Goal: Transaction & Acquisition: Purchase product/service

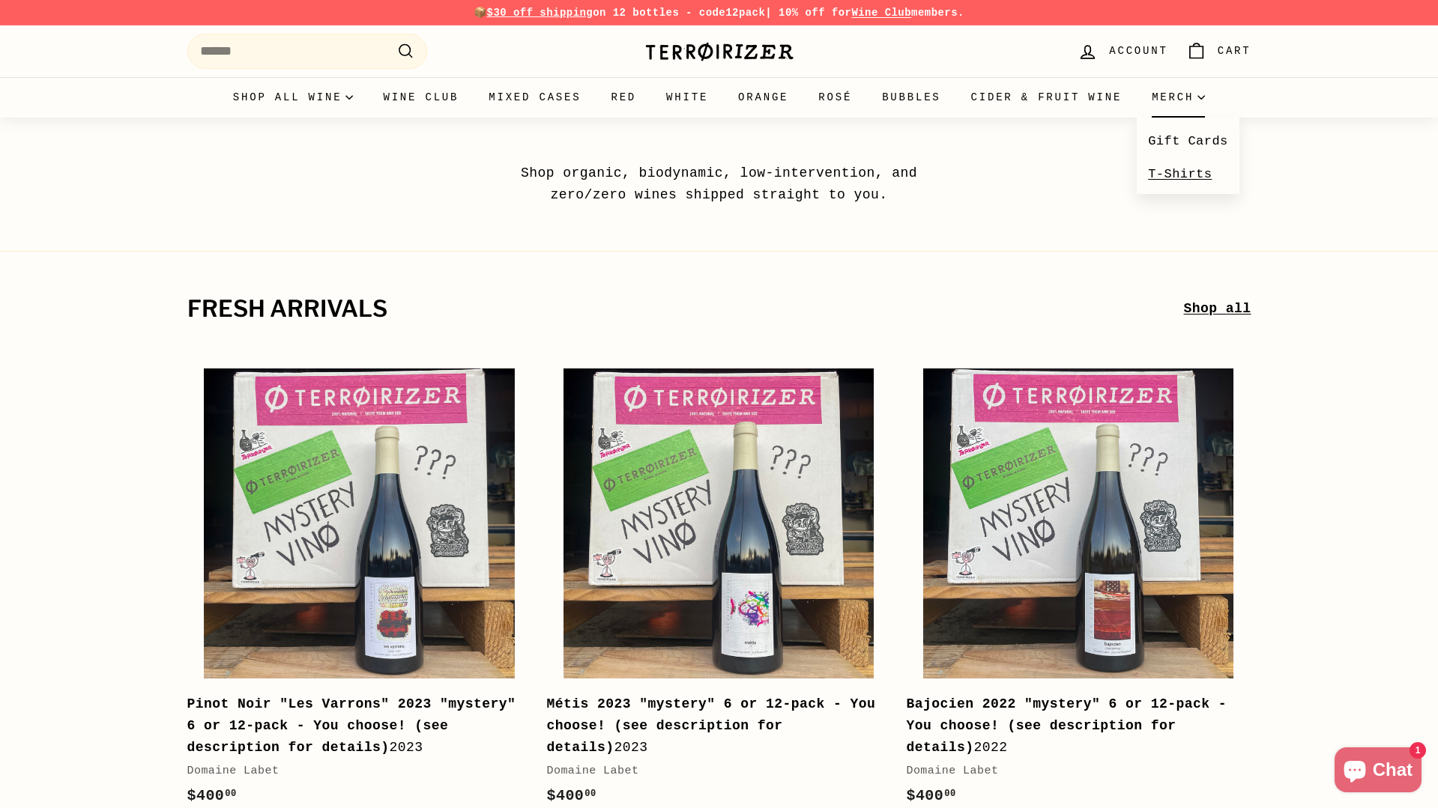
click at [1183, 176] on link "T-Shirts" at bounding box center [1188, 174] width 103 height 32
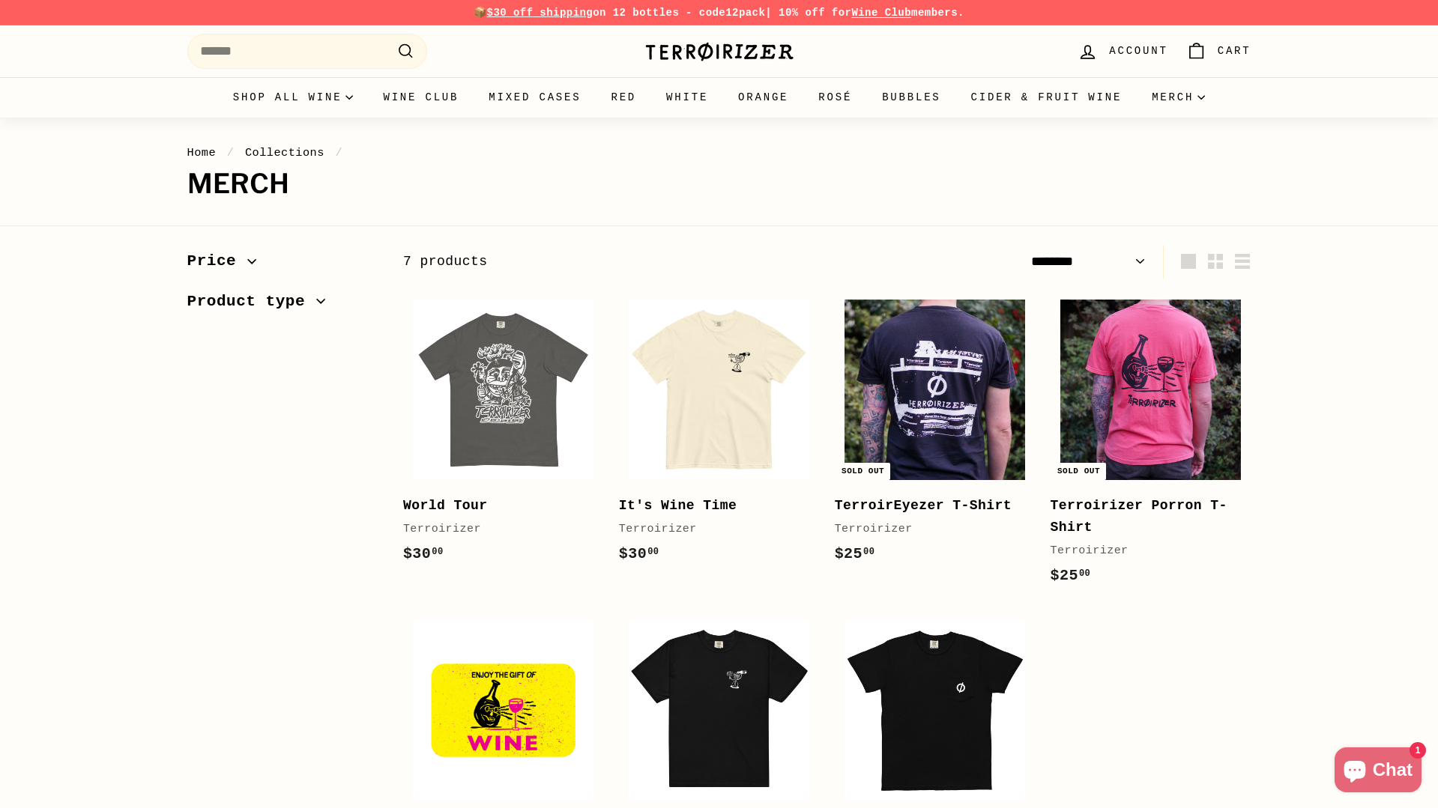
select select "******"
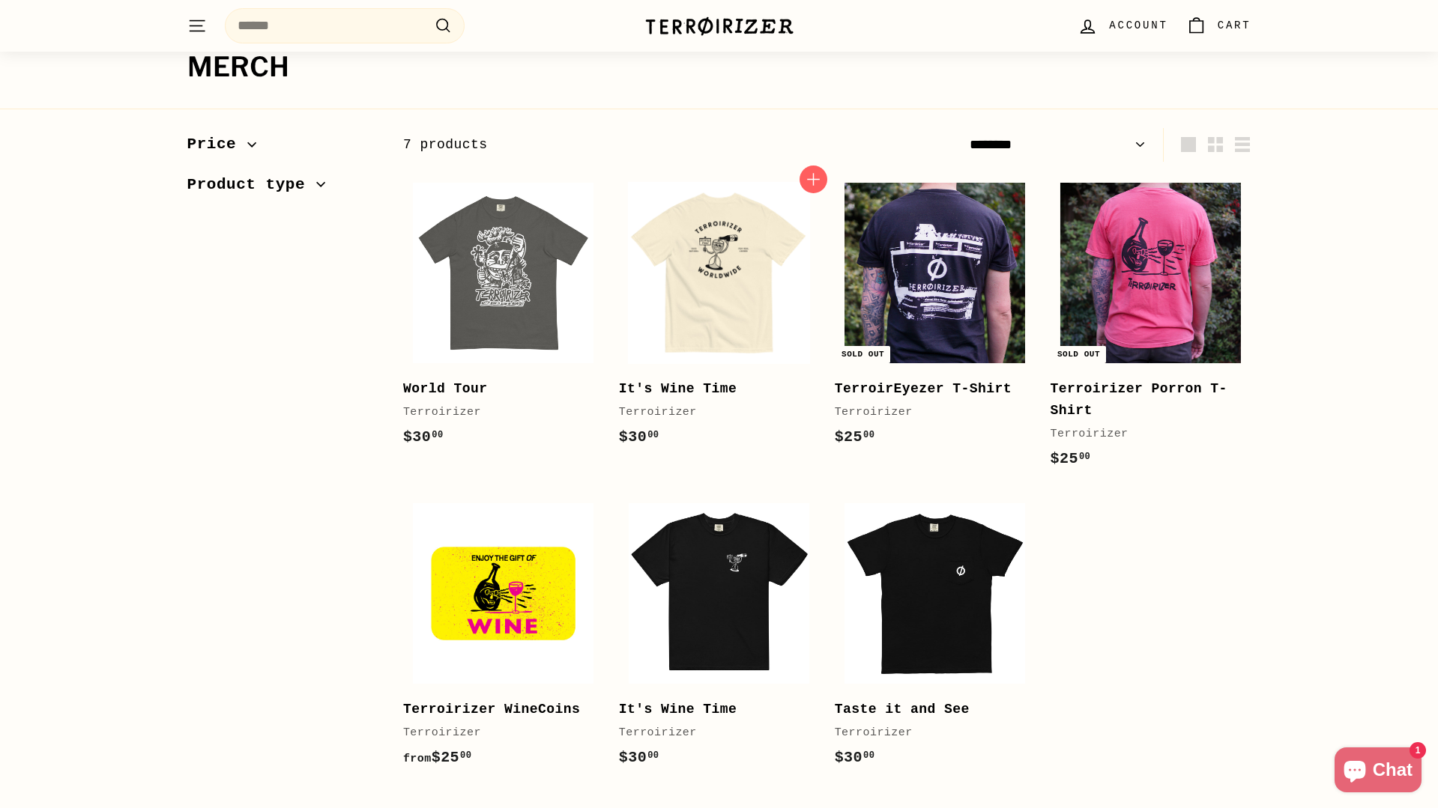
scroll to position [116, 0]
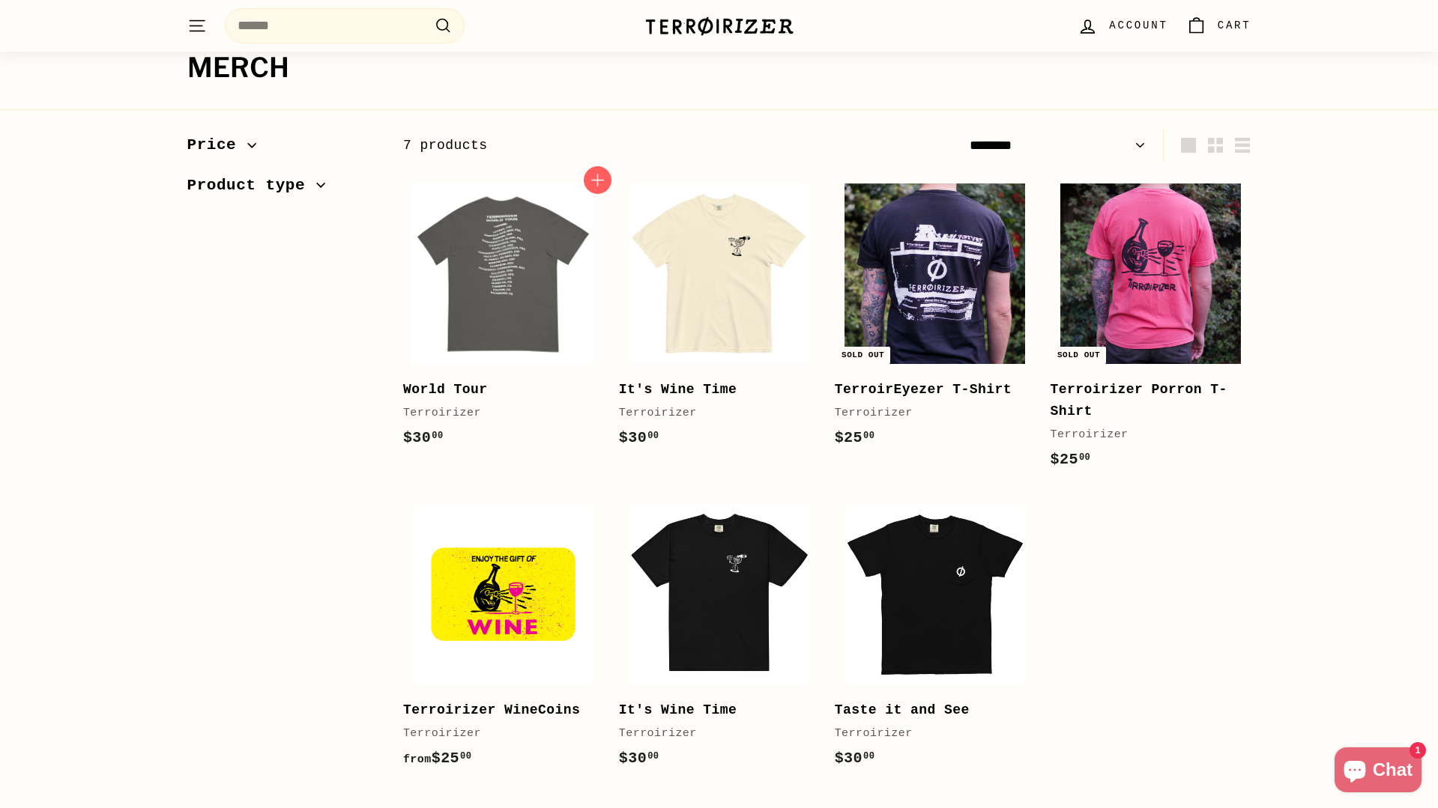
click at [531, 268] on img at bounding box center [503, 274] width 181 height 181
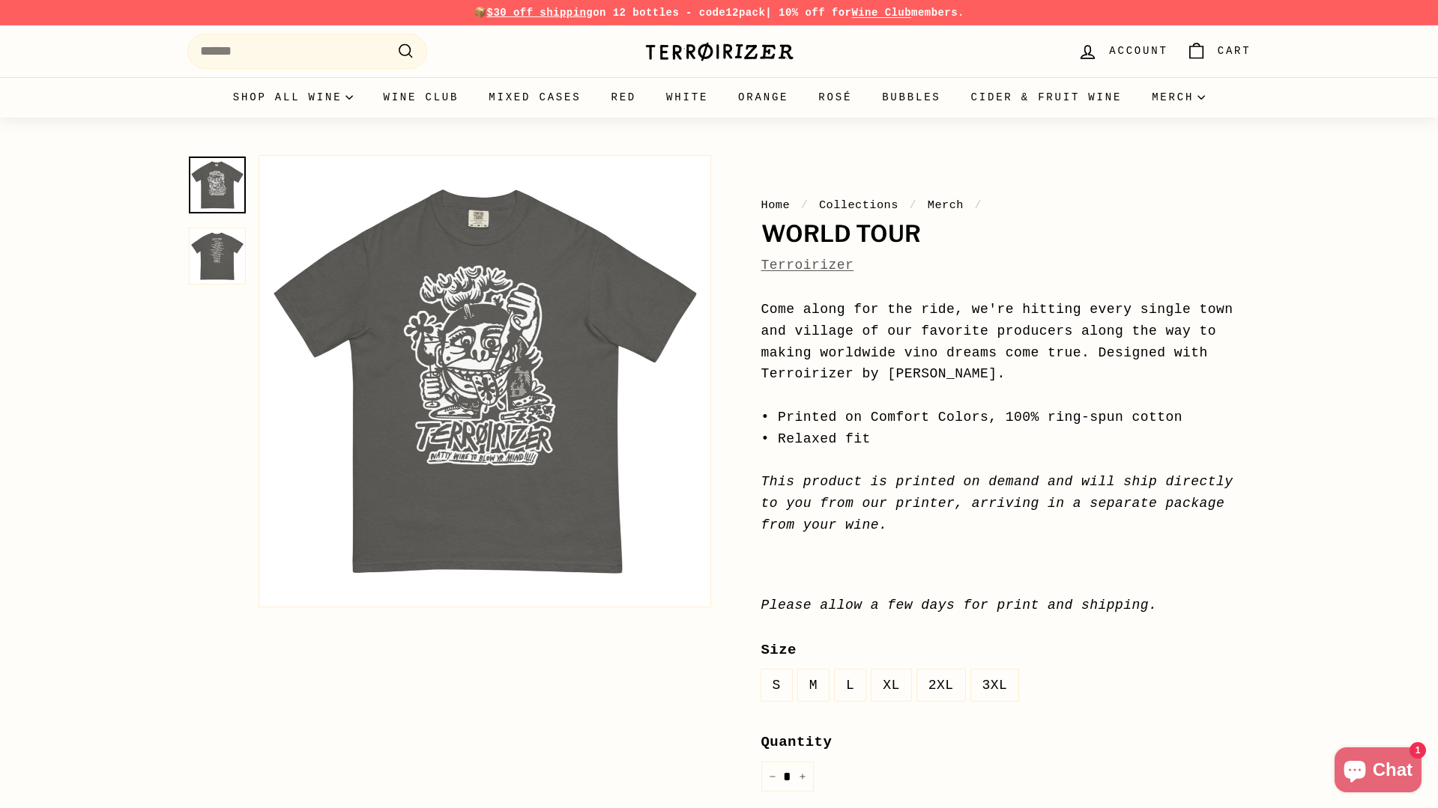
click at [220, 255] on img at bounding box center [217, 256] width 57 height 57
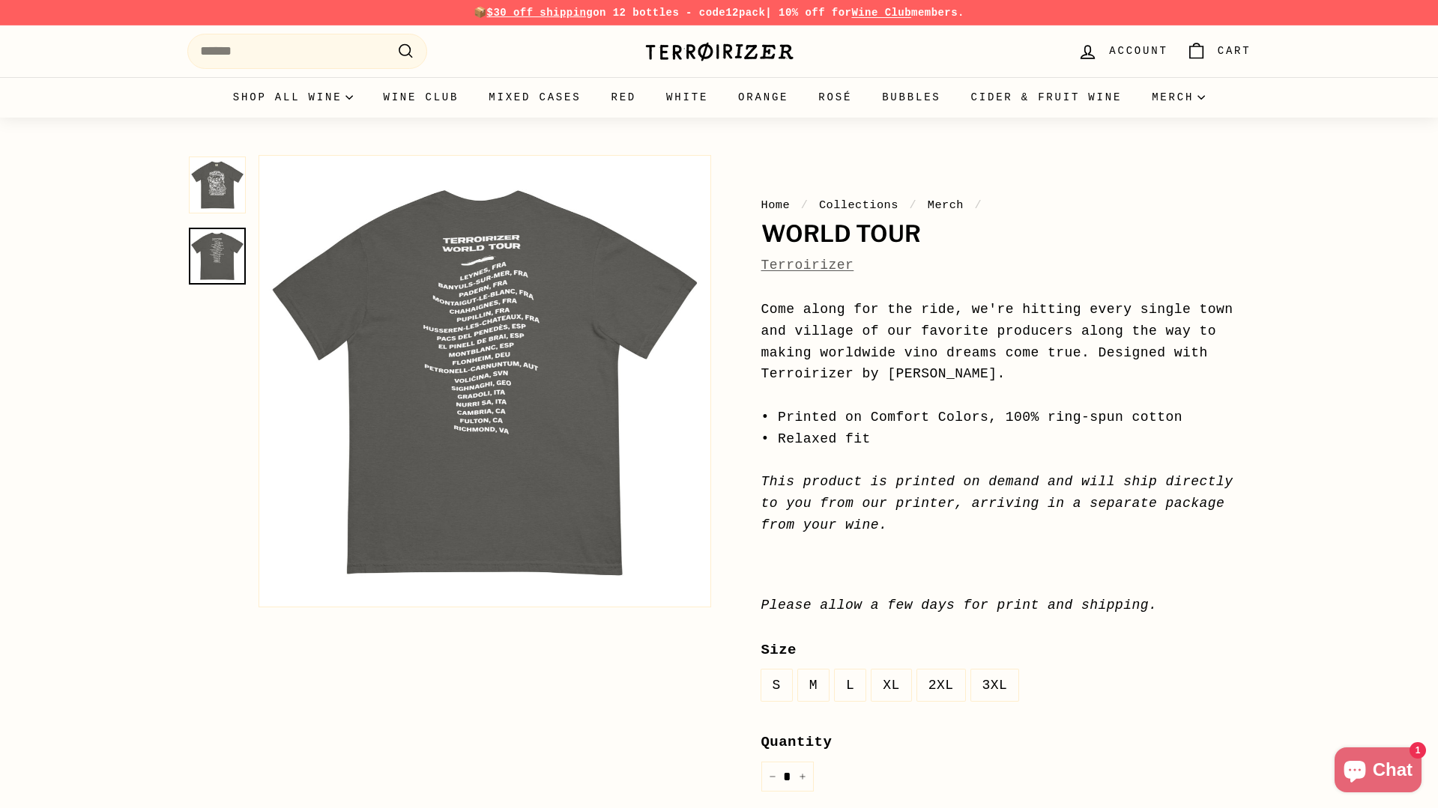
scroll to position [1, 0]
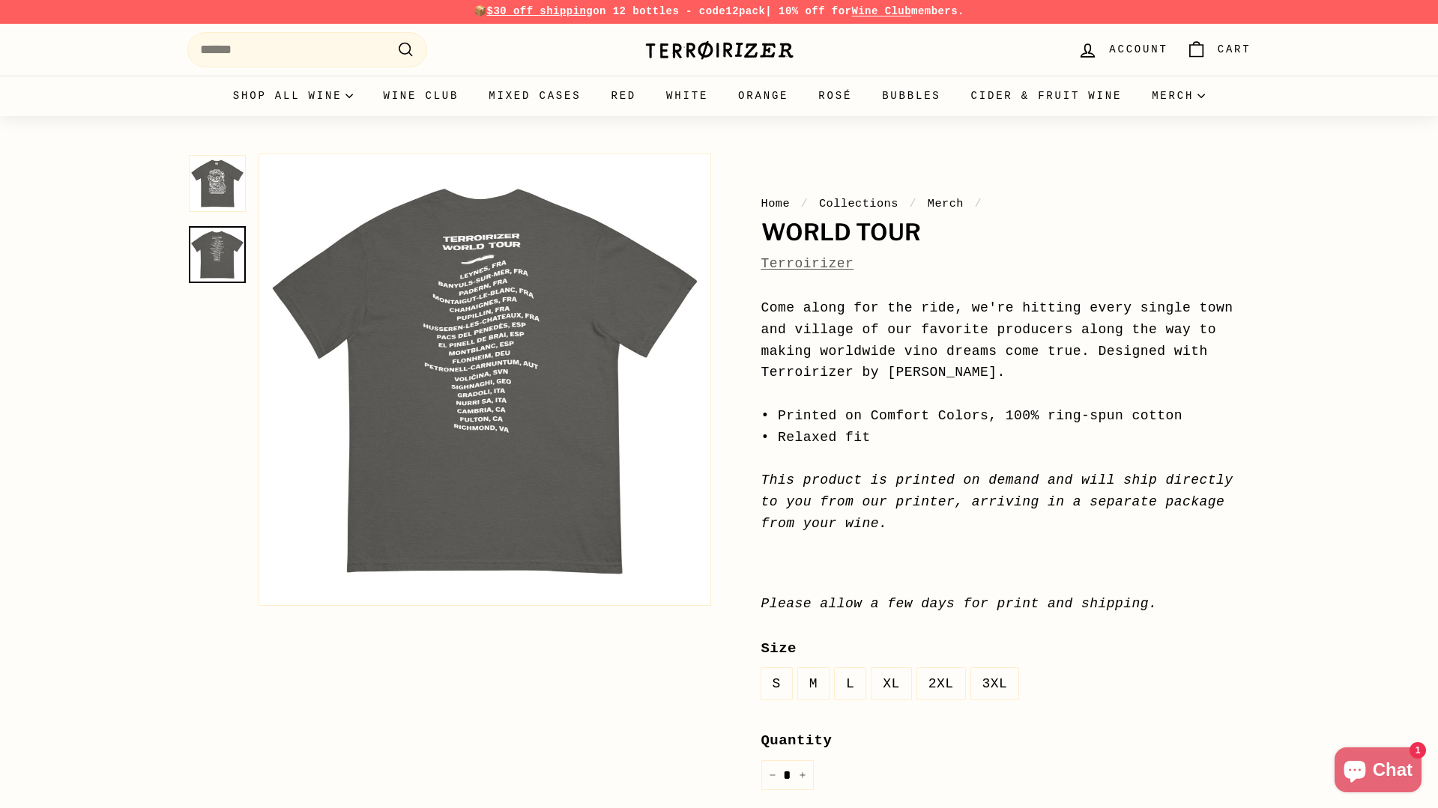
click at [211, 175] on img at bounding box center [217, 183] width 57 height 57
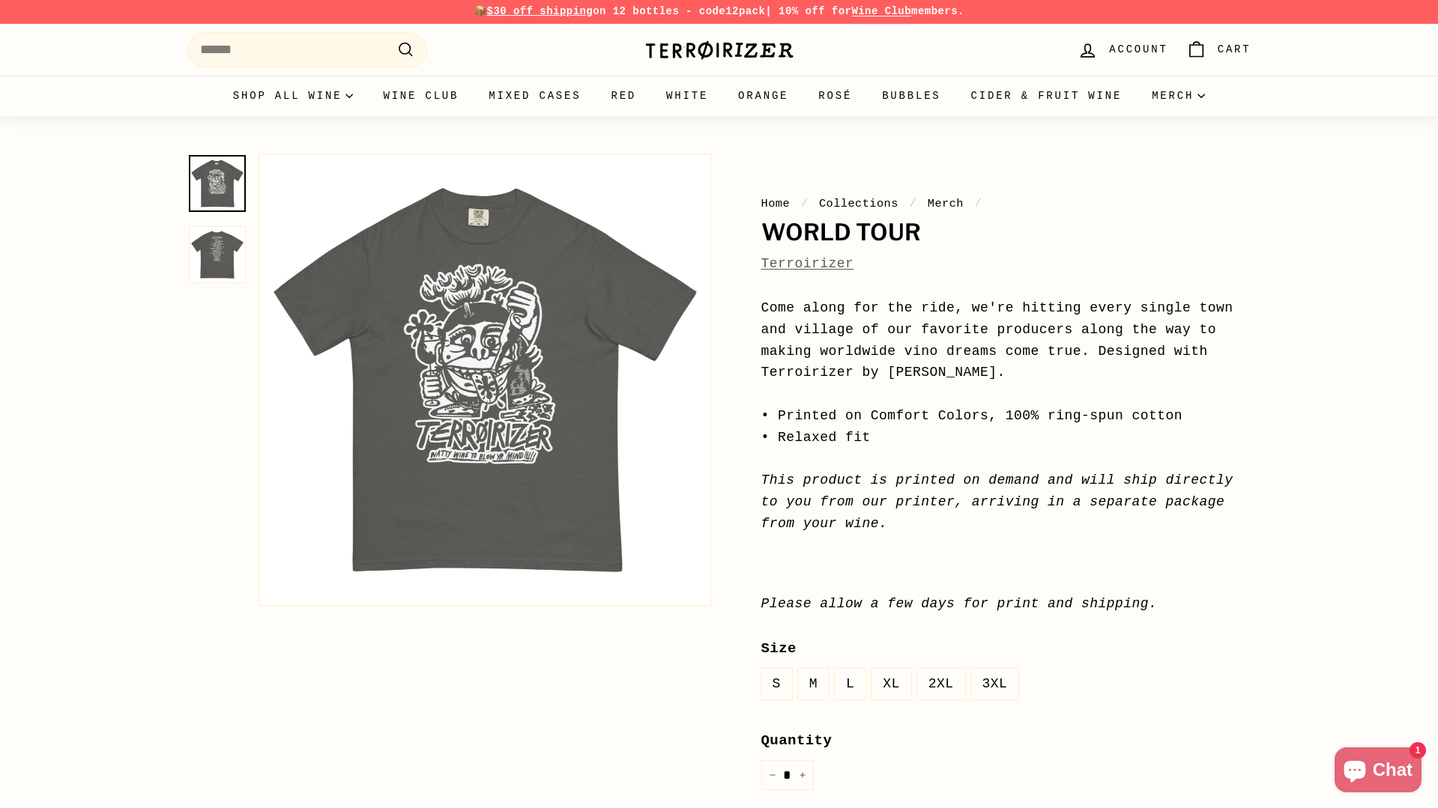
click at [215, 253] on img at bounding box center [217, 254] width 57 height 57
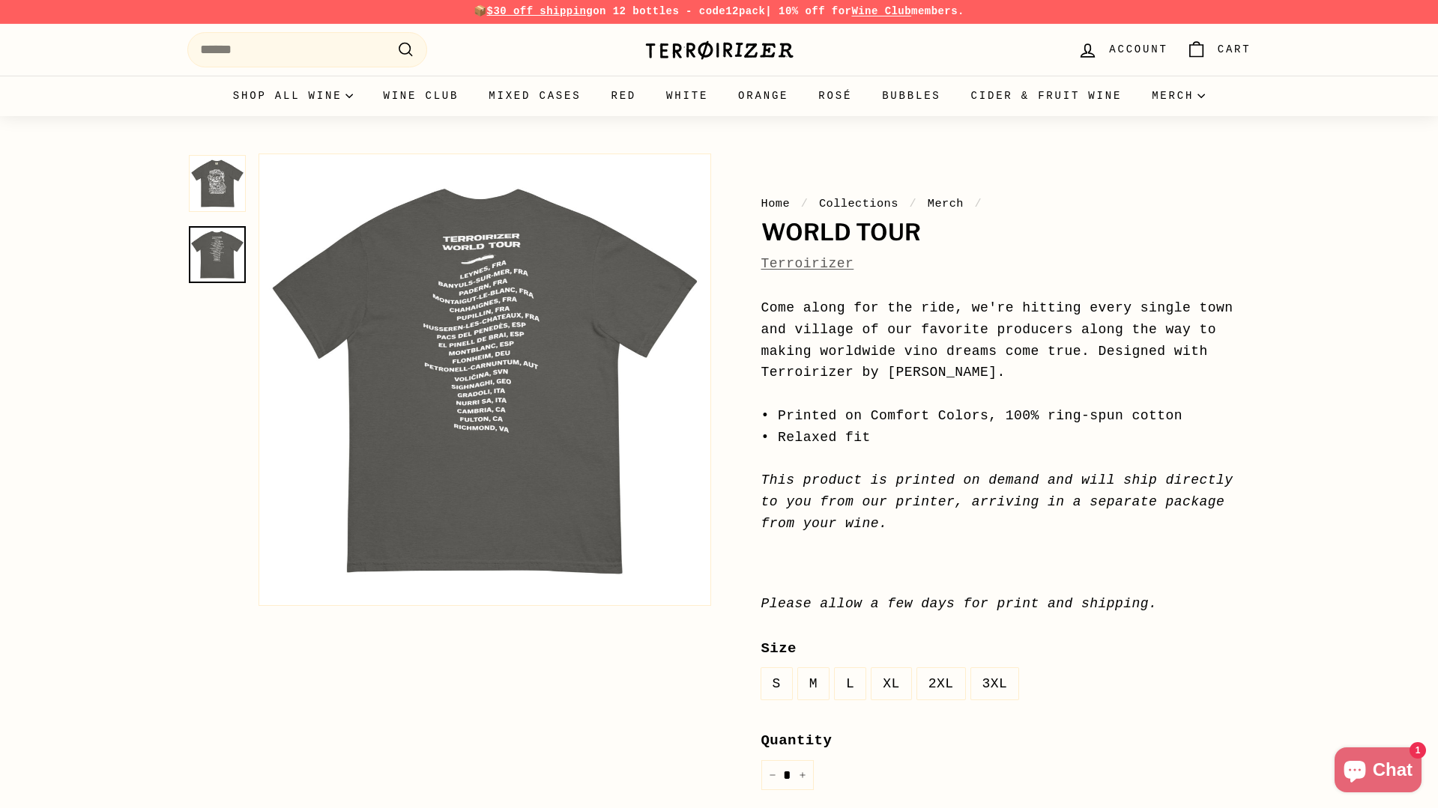
click at [520, 324] on button "Zoom" at bounding box center [484, 379] width 451 height 451
